Goal: Information Seeking & Learning: Find specific fact

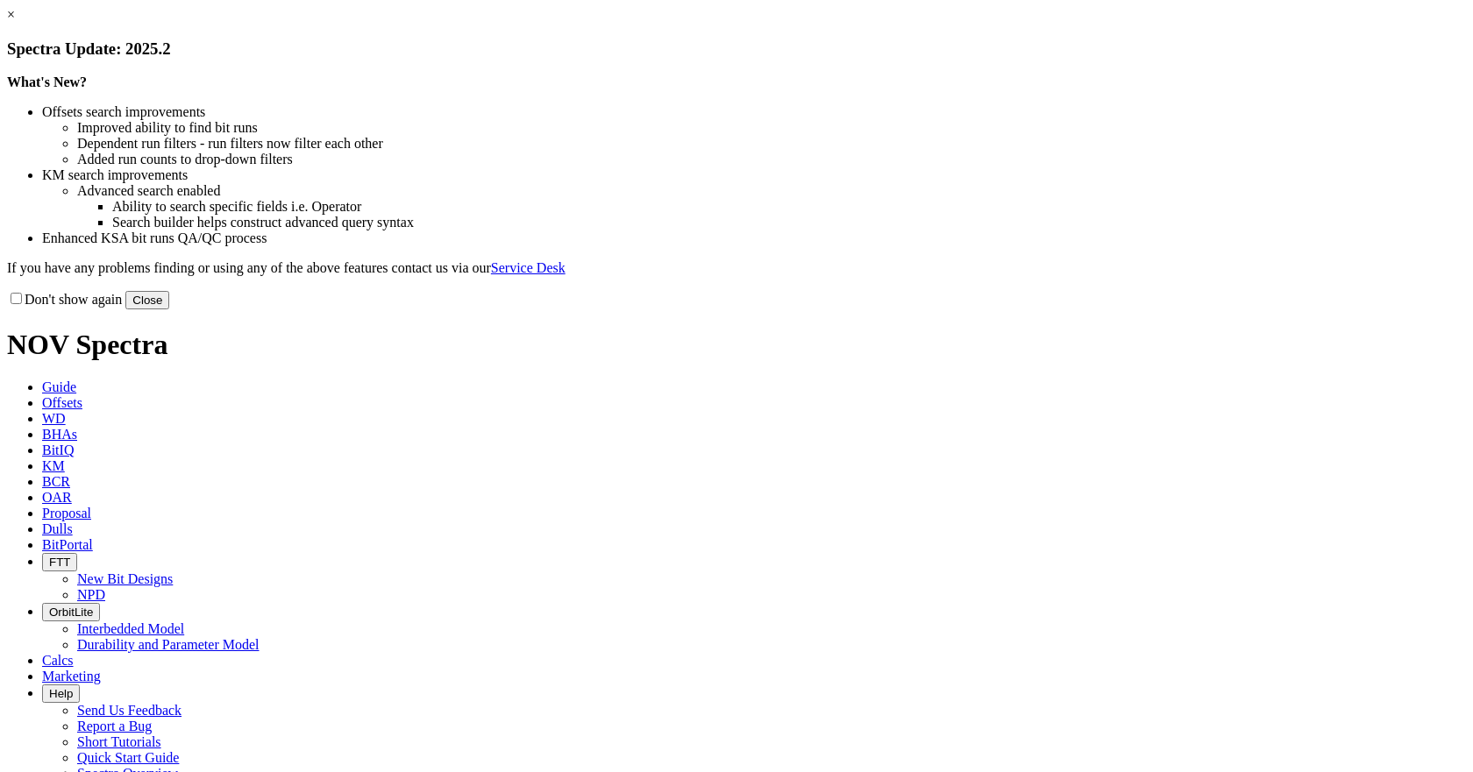
drag, startPoint x: 1085, startPoint y: 463, endPoint x: 1086, endPoint y: 480, distance: 16.7
click at [1086, 309] on div "Don't show again Close" at bounding box center [736, 299] width 1459 height 19
click at [169, 309] on button "Close" at bounding box center [147, 300] width 44 height 18
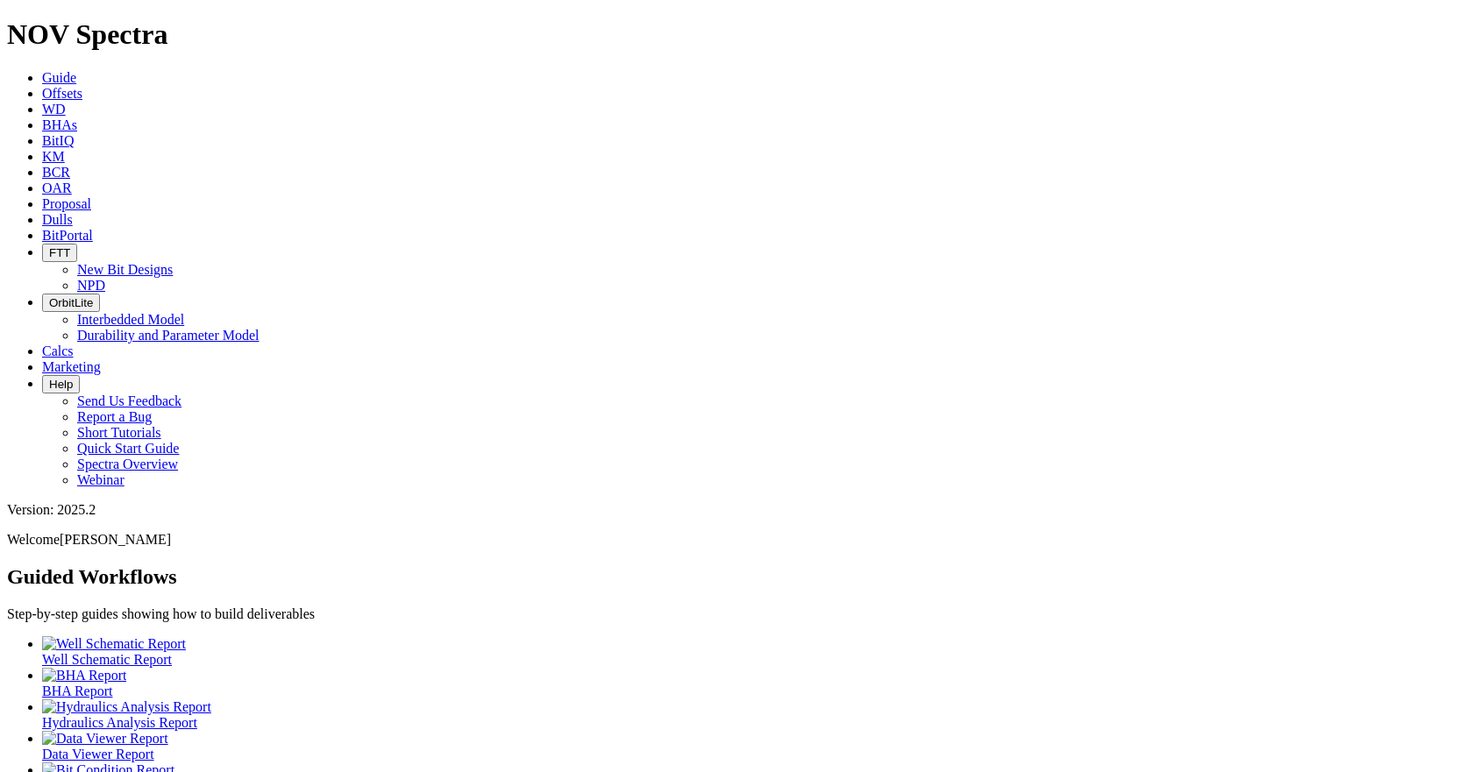
click at [82, 86] on link "Offsets" at bounding box center [62, 93] width 40 height 15
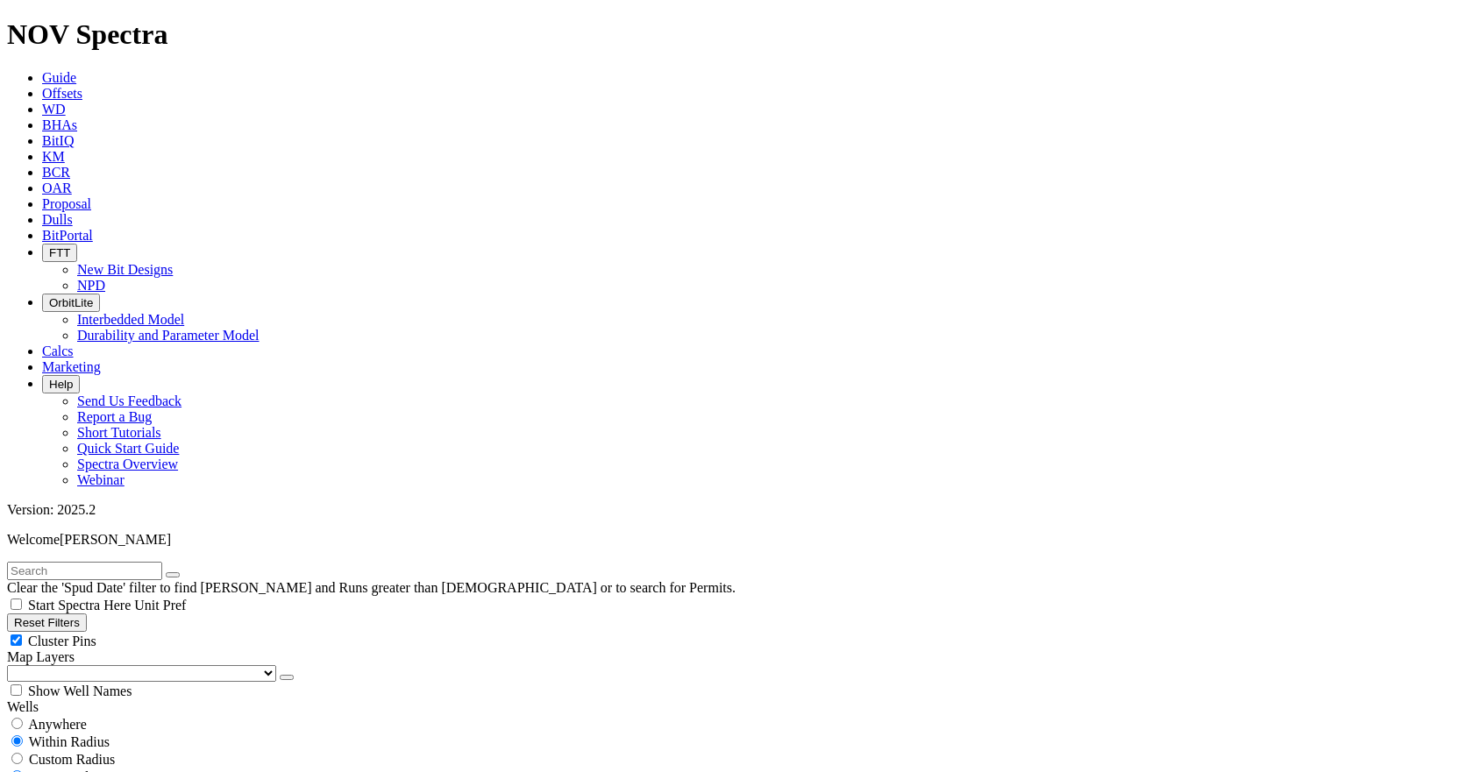
scroll to position [88, 0]
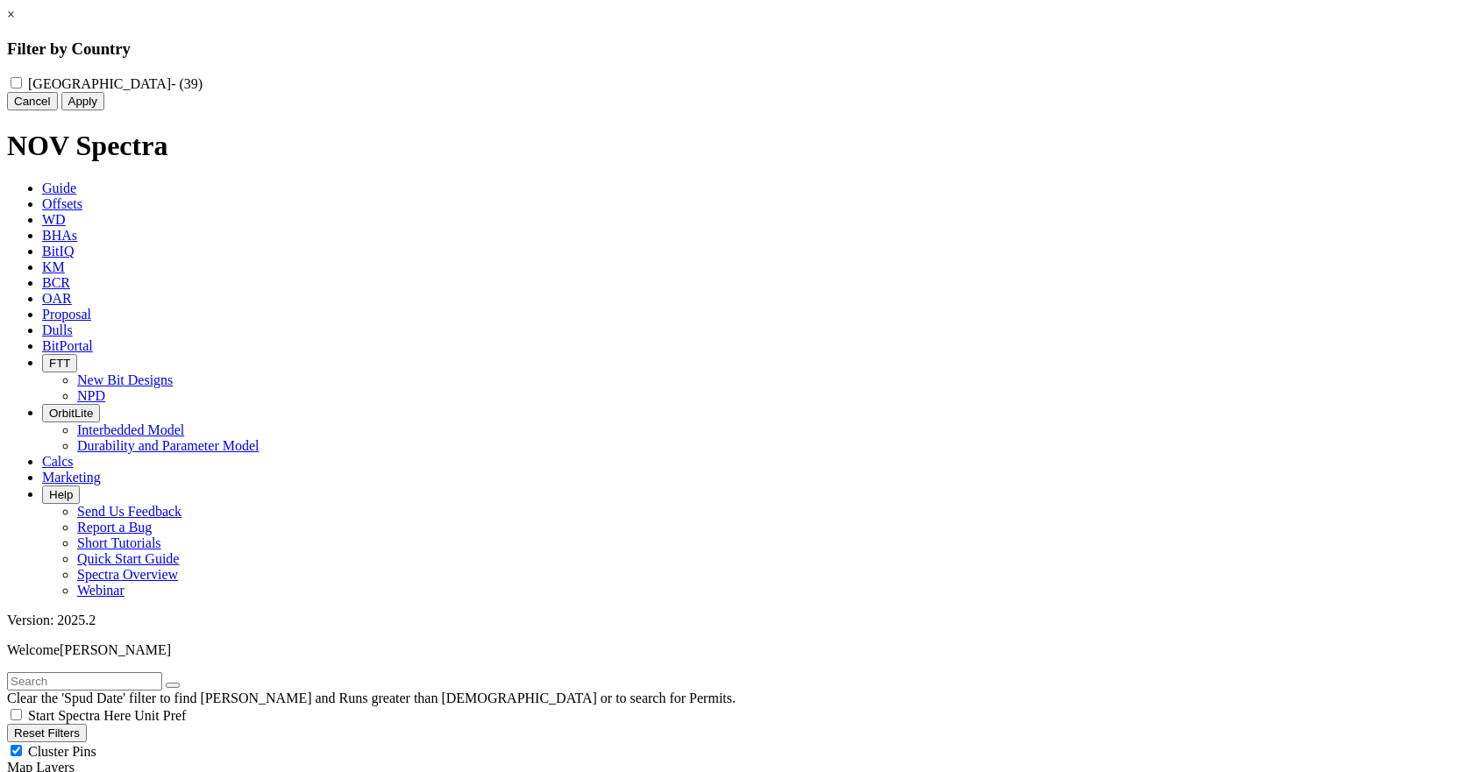
click at [22, 79] on input "Netherlands - (39)" at bounding box center [16, 82] width 11 height 11
checkbox input "true"
click at [104, 110] on button "Apply" at bounding box center [82, 101] width 43 height 18
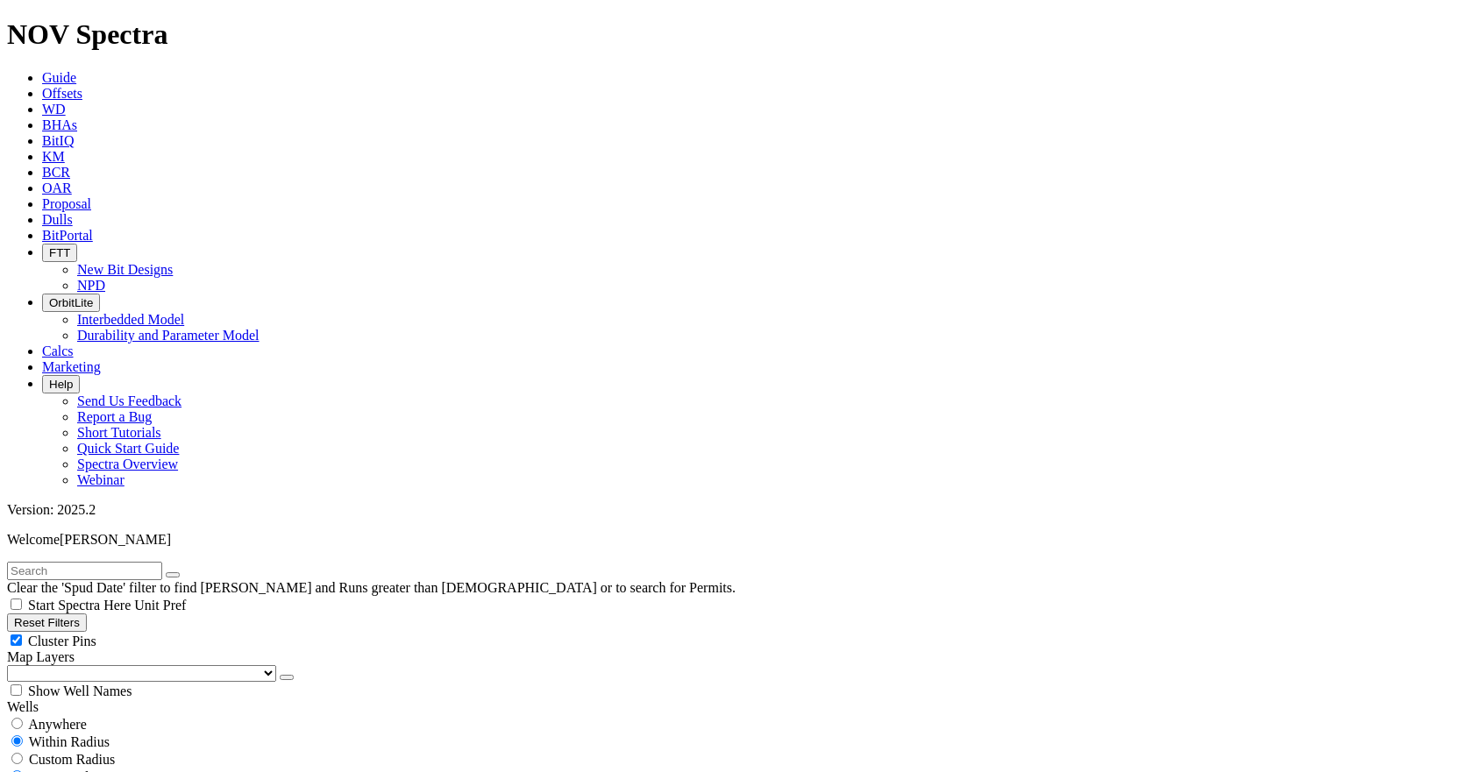
type input "[DATE]"
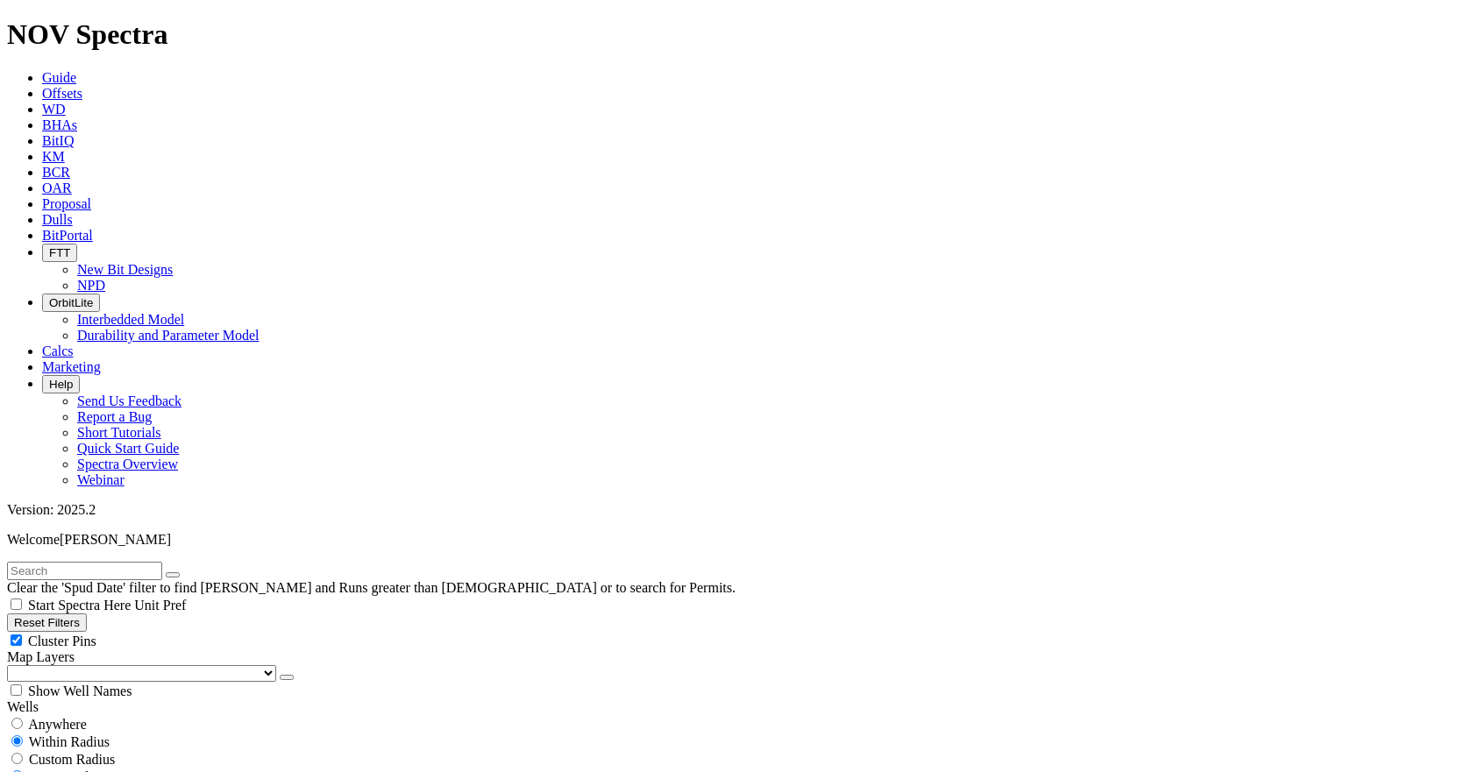
click at [168, 682] on div "Show Well Names" at bounding box center [736, 691] width 1459 height 18
checkbox input "true"
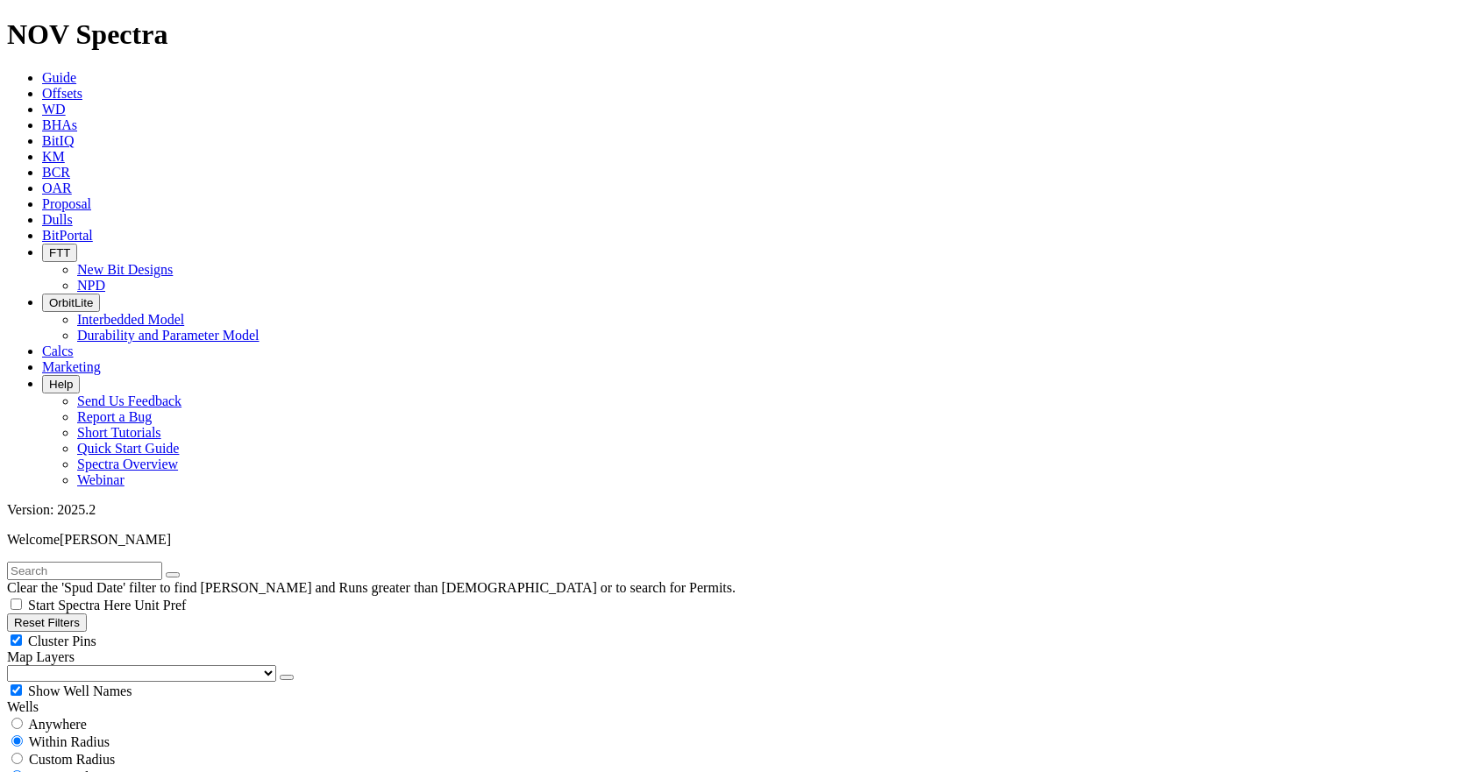
scroll to position [298265, 0]
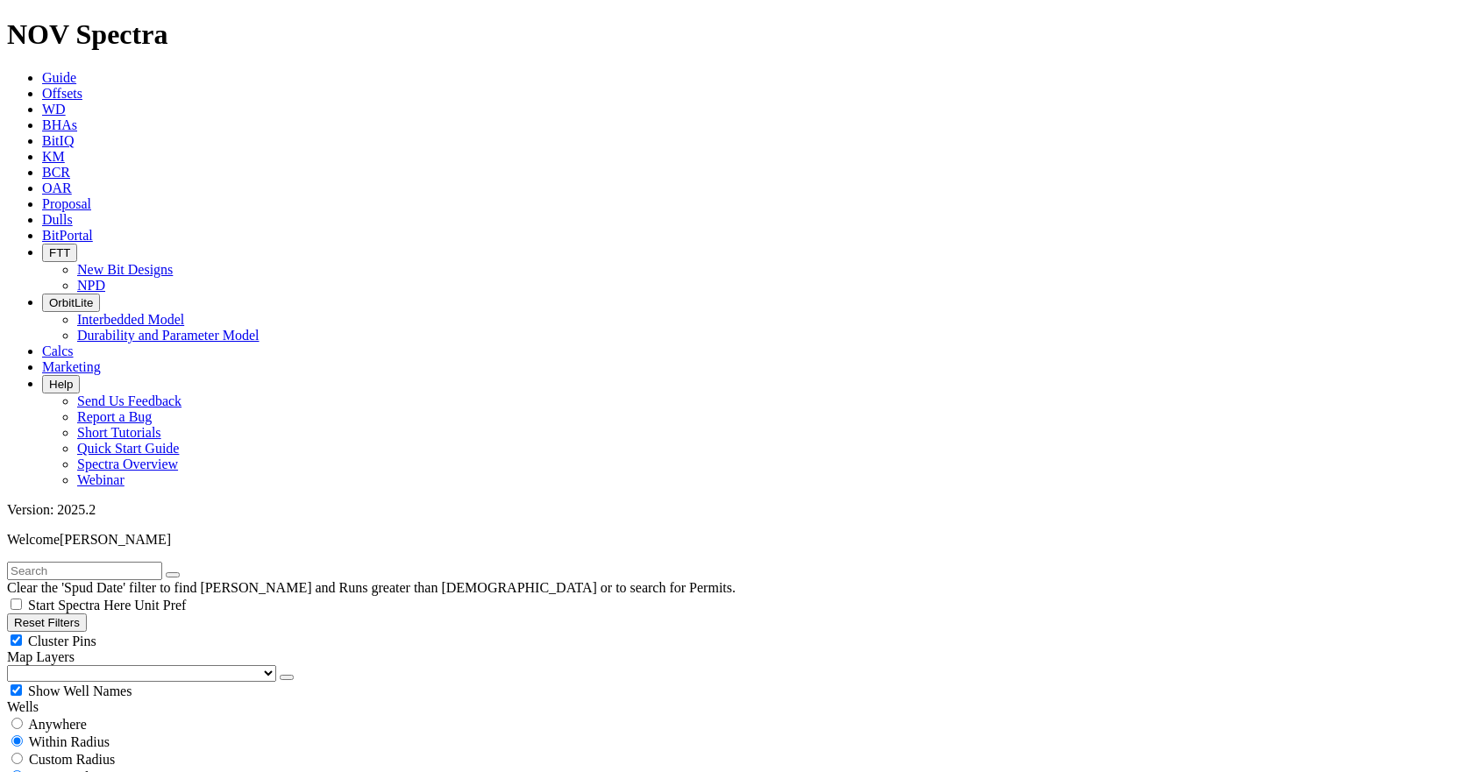
type input "[DATE]"
click at [128, 562] on input "text" at bounding box center [84, 571] width 155 height 18
type input "K17"
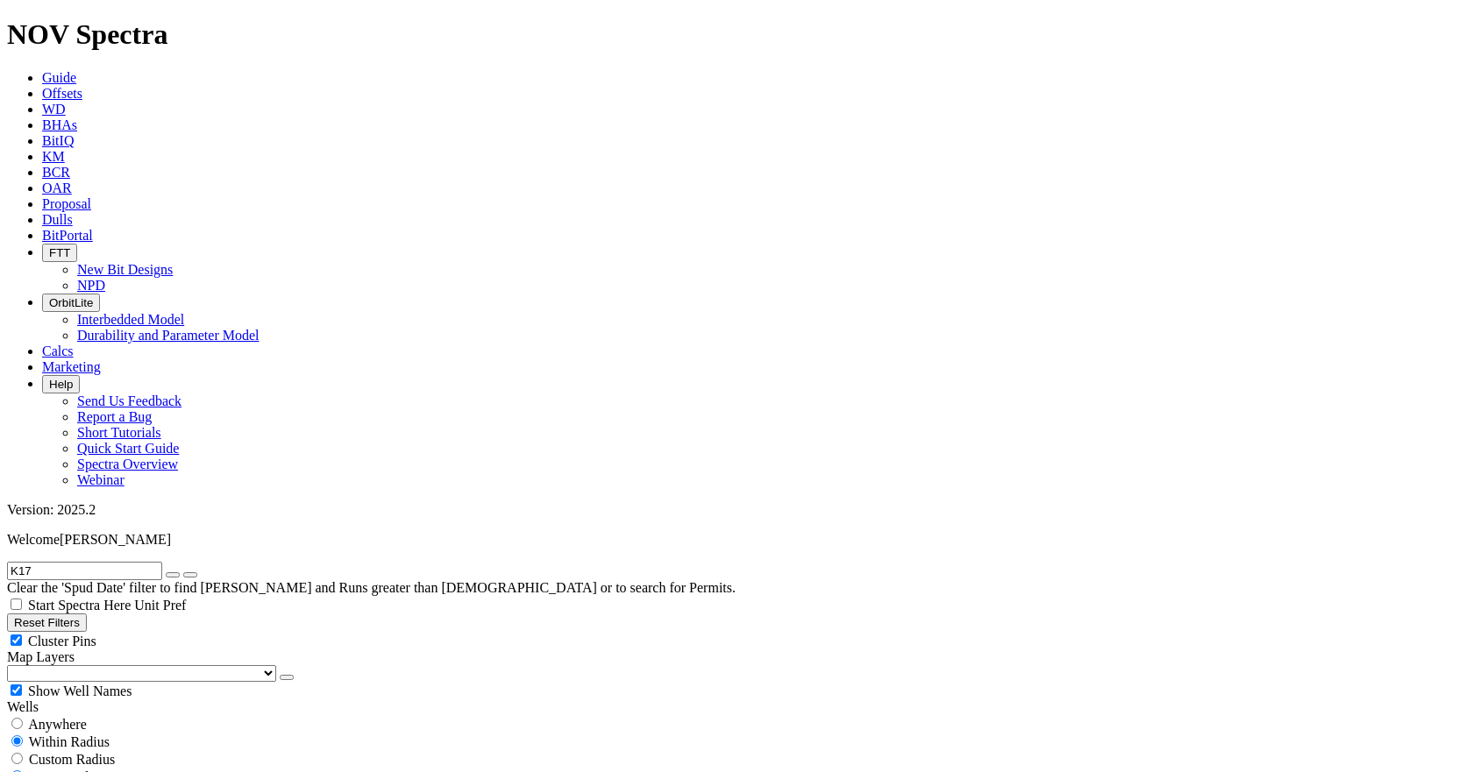
scroll to position [1507, 0]
type input "[DATE]"
click at [61, 562] on input "K17" at bounding box center [84, 571] width 155 height 18
click at [93, 562] on input "K15" at bounding box center [84, 571] width 155 height 18
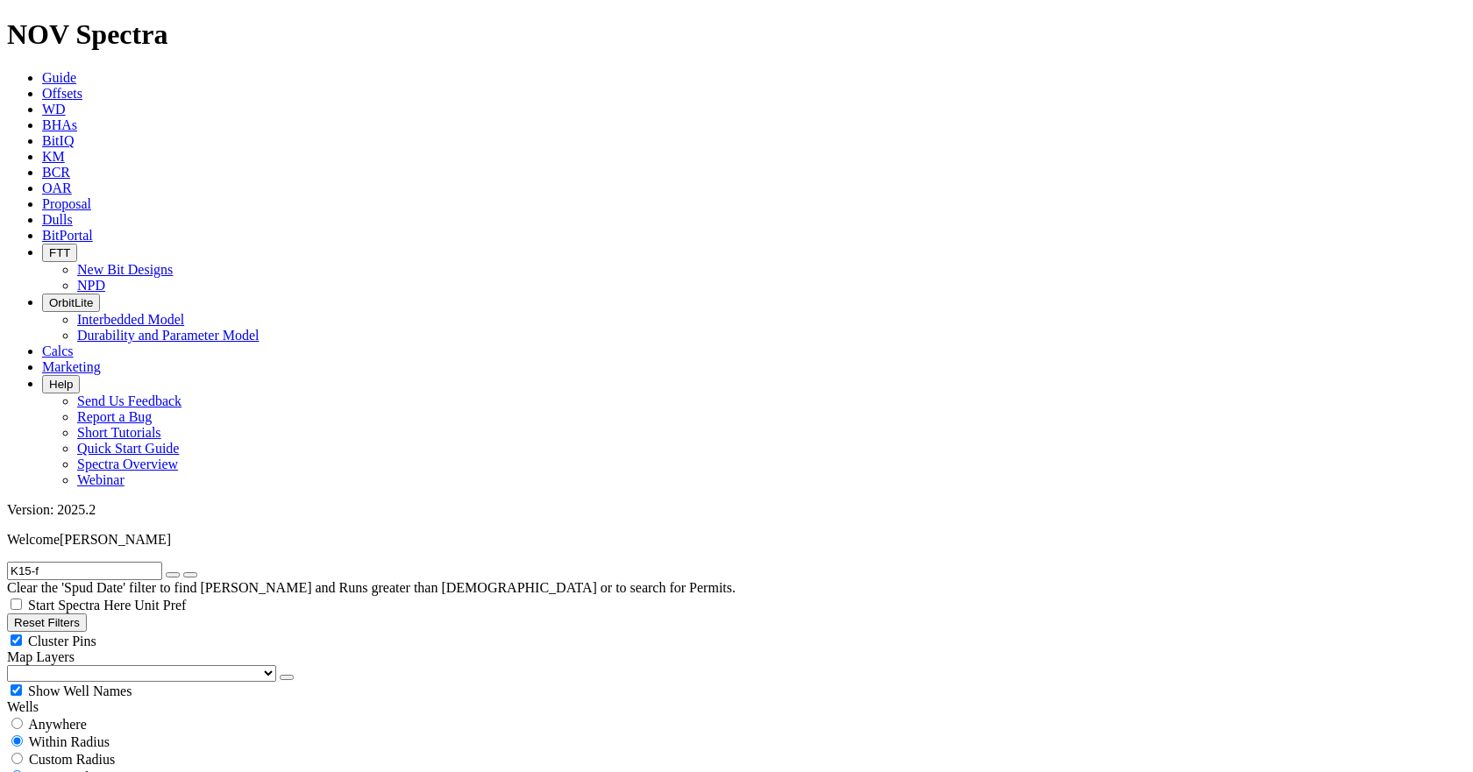
scroll to position [9250, 0]
type input "K15-"
